Goal: Information Seeking & Learning: Learn about a topic

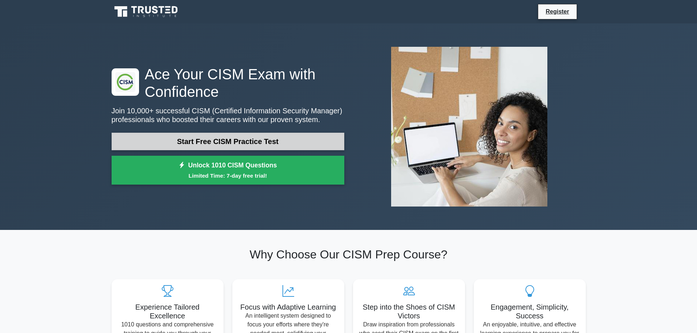
click at [236, 143] on link "Start Free CISM Practice Test" at bounding box center [228, 142] width 233 height 18
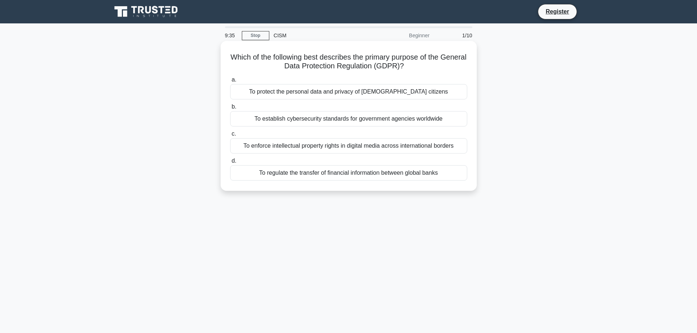
click at [303, 93] on div "To protect the personal data and privacy of EU citizens" at bounding box center [348, 91] width 237 height 15
click at [230, 82] on input "a. To protect the personal data and privacy of EU citizens" at bounding box center [230, 80] width 0 height 5
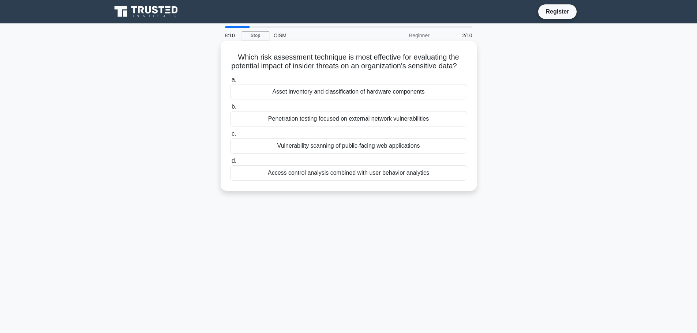
click at [320, 181] on div "Access control analysis combined with user behavior analytics" at bounding box center [348, 172] width 237 height 15
click at [230, 164] on input "d. Access control analysis combined with user behavior analytics" at bounding box center [230, 161] width 0 height 5
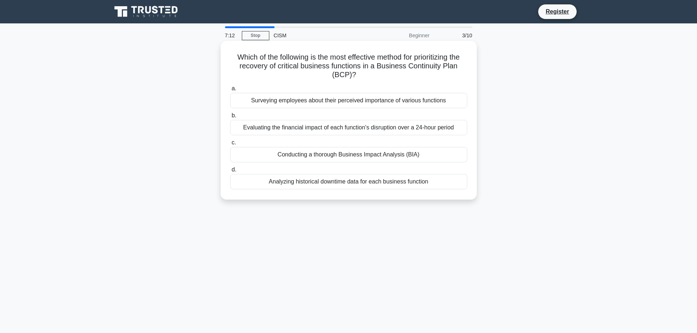
click at [306, 130] on div "Evaluating the financial impact of each function's disruption over a 24-hour pe…" at bounding box center [348, 127] width 237 height 15
click at [230, 118] on input "b. Evaluating the financial impact of each function's disruption over a 24-hour…" at bounding box center [230, 115] width 0 height 5
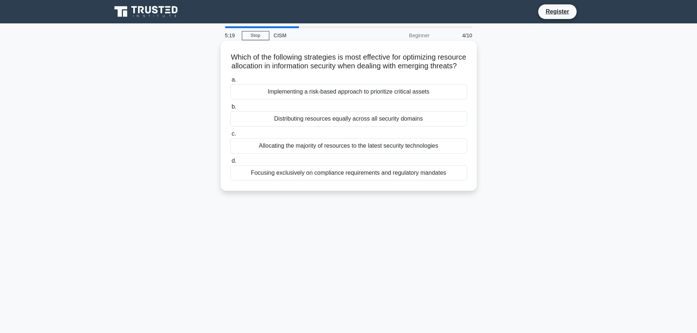
click at [318, 100] on div "Implementing a risk-based approach to prioritize critical assets" at bounding box center [348, 91] width 237 height 15
click at [230, 82] on input "a. Implementing a risk-based approach to prioritize critical assets" at bounding box center [230, 80] width 0 height 5
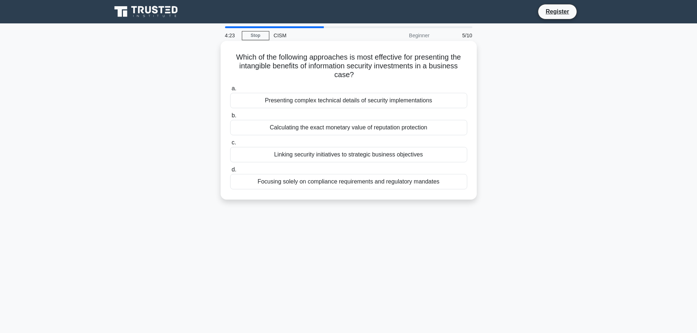
click at [316, 152] on div "Linking security initiatives to strategic business objectives" at bounding box center [348, 154] width 237 height 15
click at [230, 145] on input "c. Linking security initiatives to strategic business objectives" at bounding box center [230, 143] width 0 height 5
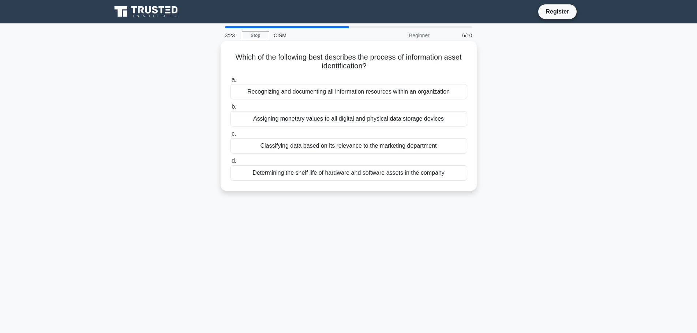
click at [344, 177] on div "Determining the shelf life of hardware and software assets in the company" at bounding box center [348, 172] width 237 height 15
click at [230, 164] on input "d. Determining the shelf life of hardware and software assets in the company" at bounding box center [230, 161] width 0 height 5
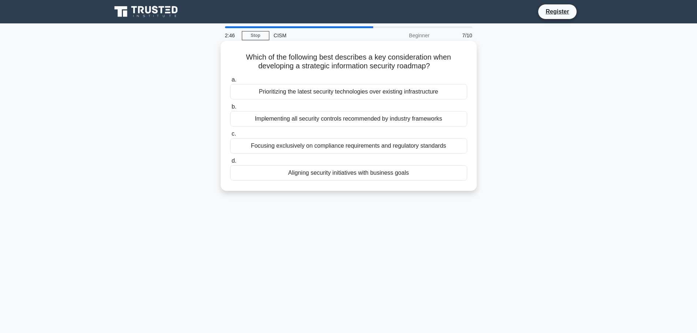
click at [339, 175] on div "Aligning security initiatives with business goals" at bounding box center [348, 172] width 237 height 15
click at [230, 164] on input "d. Aligning security initiatives with business goals" at bounding box center [230, 161] width 0 height 5
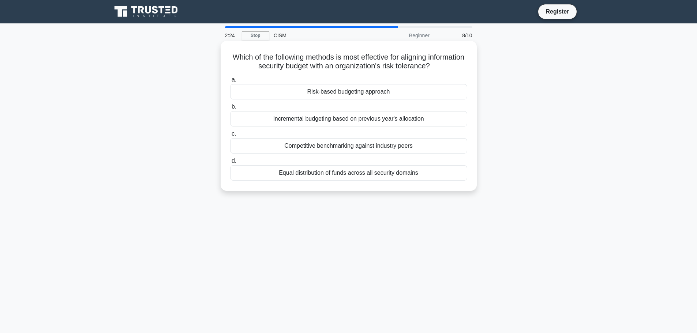
click at [333, 149] on div "Competitive benchmarking against industry peers" at bounding box center [348, 145] width 237 height 15
click at [230, 137] on input "c. Competitive benchmarking against industry peers" at bounding box center [230, 134] width 0 height 5
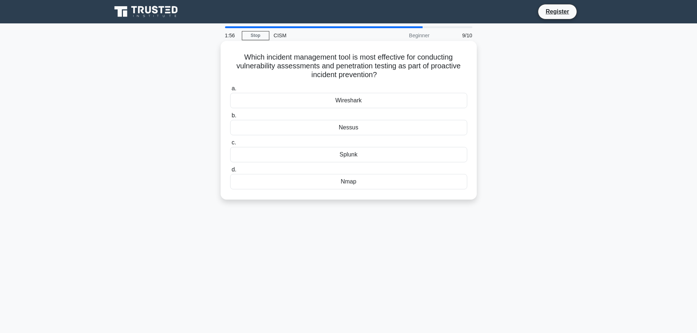
click at [349, 129] on div "Nessus" at bounding box center [348, 127] width 237 height 15
click at [230, 118] on input "b. Nessus" at bounding box center [230, 115] width 0 height 5
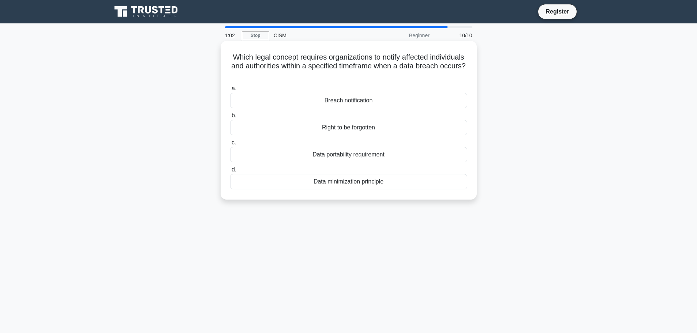
click at [350, 101] on div "Breach notification" at bounding box center [348, 100] width 237 height 15
click at [230, 91] on input "a. Breach notification" at bounding box center [230, 88] width 0 height 5
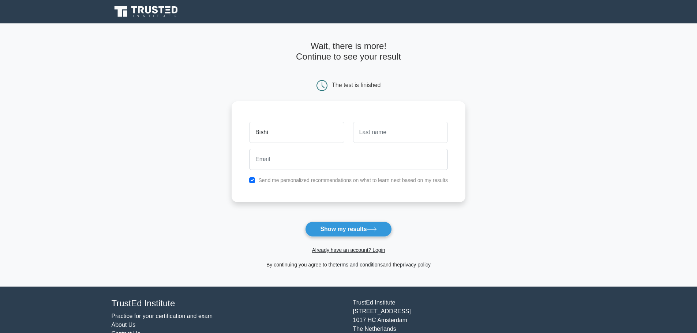
type input "Bishi"
click at [392, 136] on input "text" at bounding box center [400, 132] width 95 height 21
type input "Azah"
click at [349, 228] on button "Show my results" at bounding box center [348, 229] width 86 height 15
click at [316, 159] on input "email" at bounding box center [348, 159] width 199 height 21
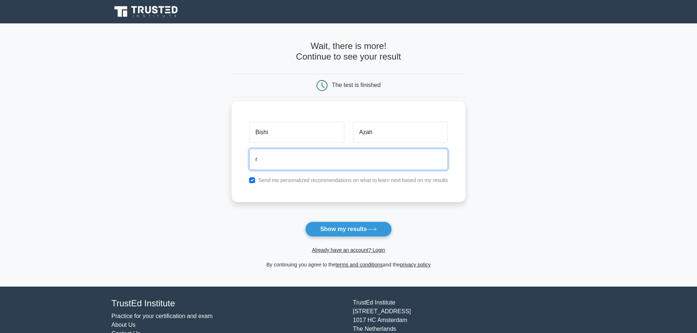
type input "r"
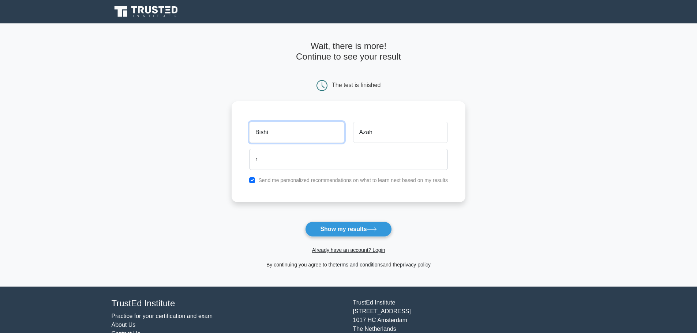
click at [319, 133] on input "Bishi" at bounding box center [296, 132] width 95 height 21
type input "B"
type input "[GEOGRAPHIC_DATA]"
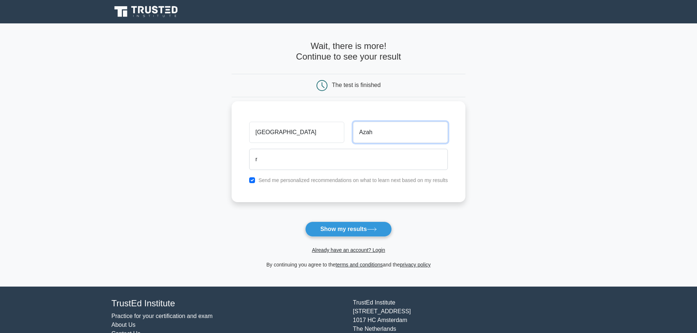
click at [379, 136] on input "Azah" at bounding box center [400, 132] width 95 height 21
type input "A"
type input "Richy"
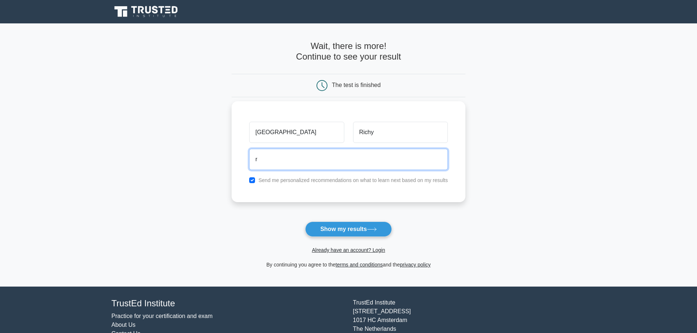
click at [297, 154] on input "r" at bounding box center [348, 159] width 199 height 21
type input "[EMAIL_ADDRESS][DOMAIN_NAME]"
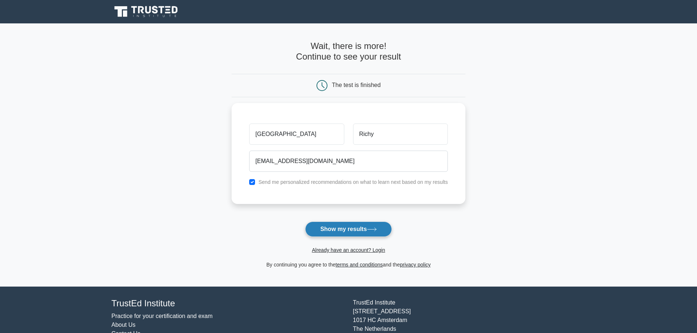
click at [344, 230] on button "Show my results" at bounding box center [348, 229] width 86 height 15
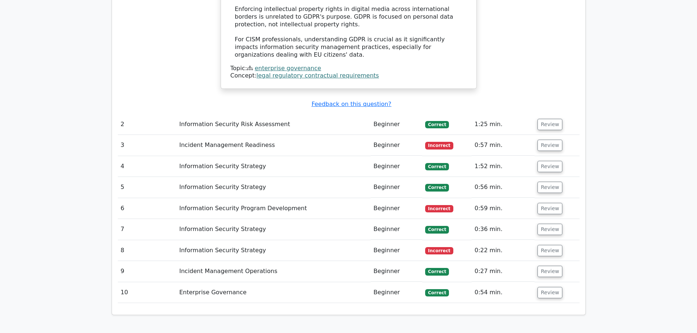
scroll to position [988, 0]
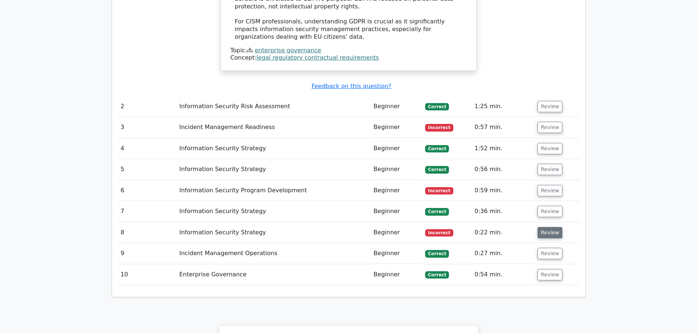
click at [548, 227] on button "Review" at bounding box center [550, 232] width 25 height 11
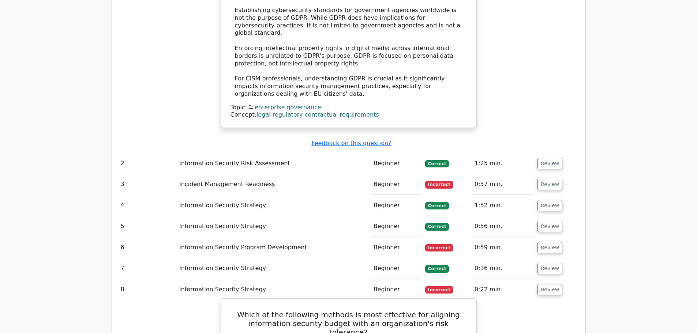
scroll to position [879, 0]
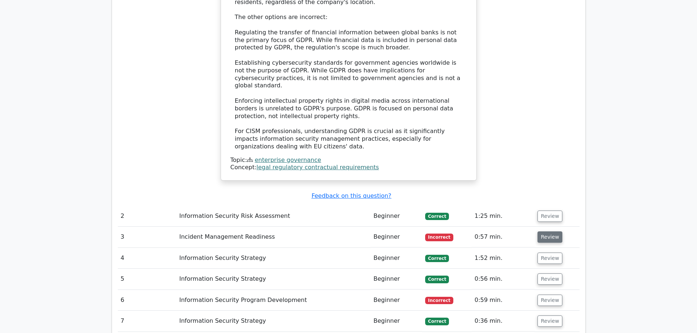
click at [542, 232] on button "Review" at bounding box center [550, 237] width 25 height 11
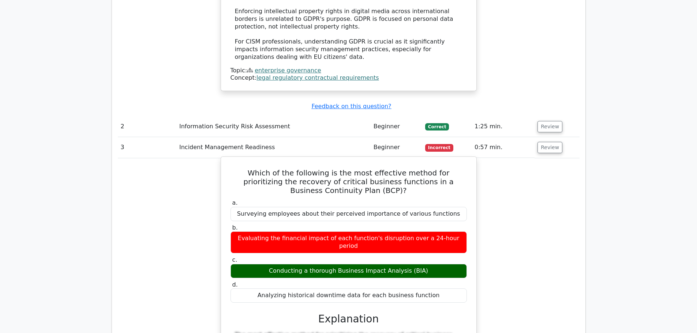
scroll to position [952, 0]
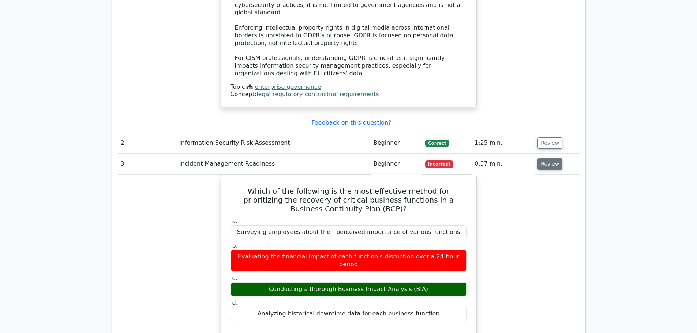
click at [544, 159] on button "Review" at bounding box center [550, 164] width 25 height 11
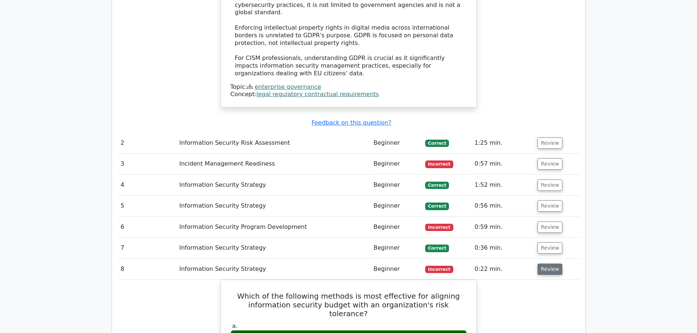
click at [545, 264] on button "Review" at bounding box center [550, 269] width 25 height 11
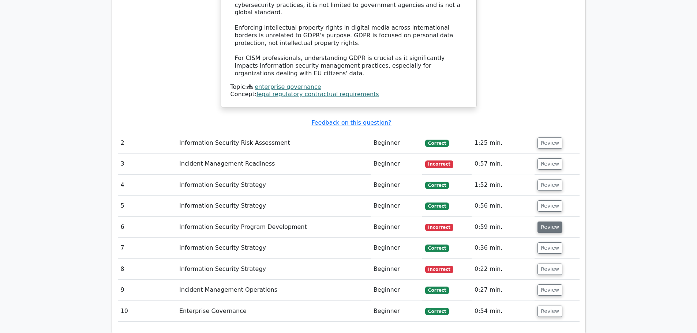
click at [548, 222] on button "Review" at bounding box center [550, 227] width 25 height 11
